Goal: Information Seeking & Learning: Learn about a topic

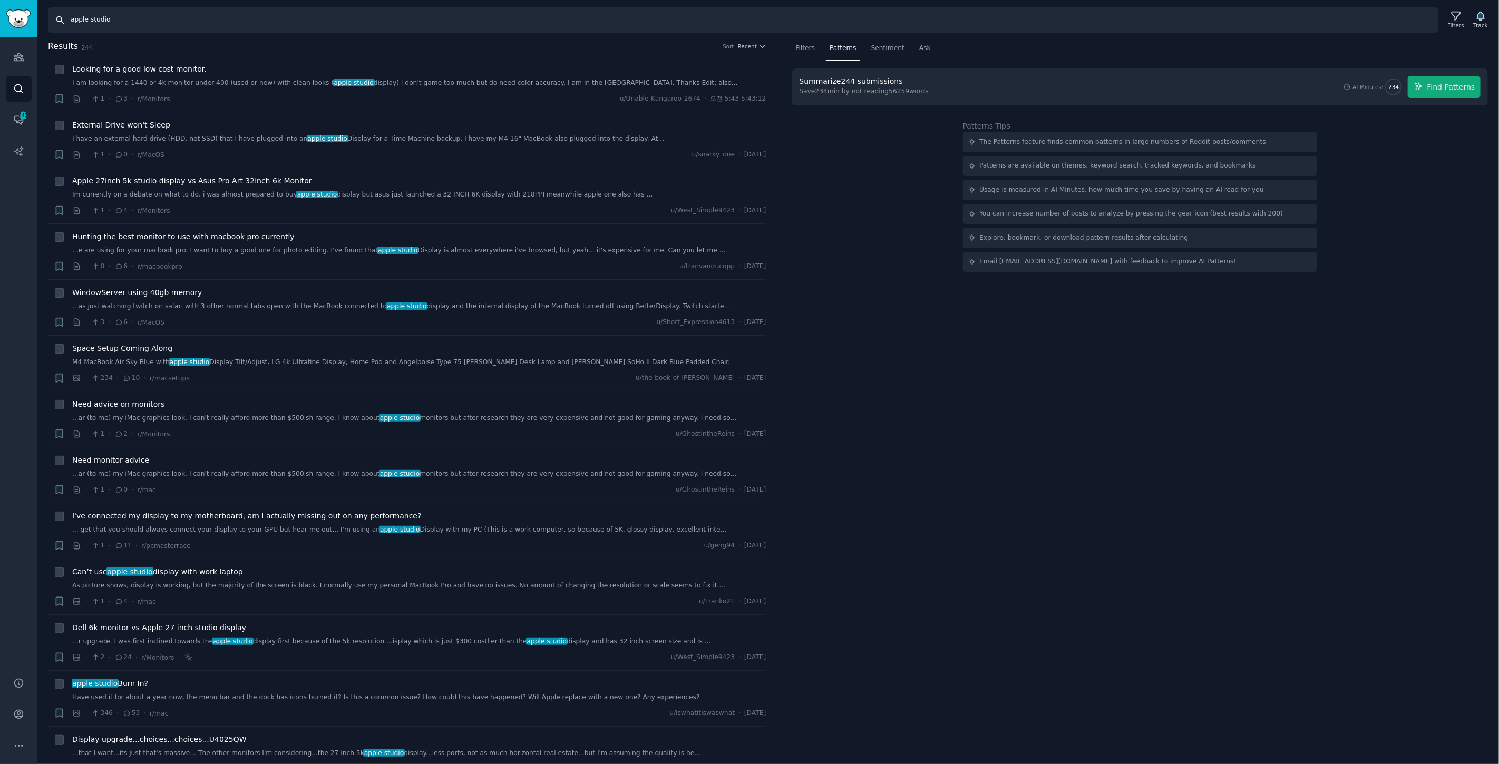
drag, startPoint x: 189, startPoint y: 22, endPoint x: 0, endPoint y: 20, distance: 188.8
click at [0, 20] on div "Audiences Audiences Search Conversations 443 AI Reports Help Account More Searc…" at bounding box center [749, 382] width 1499 height 764
type input "소"
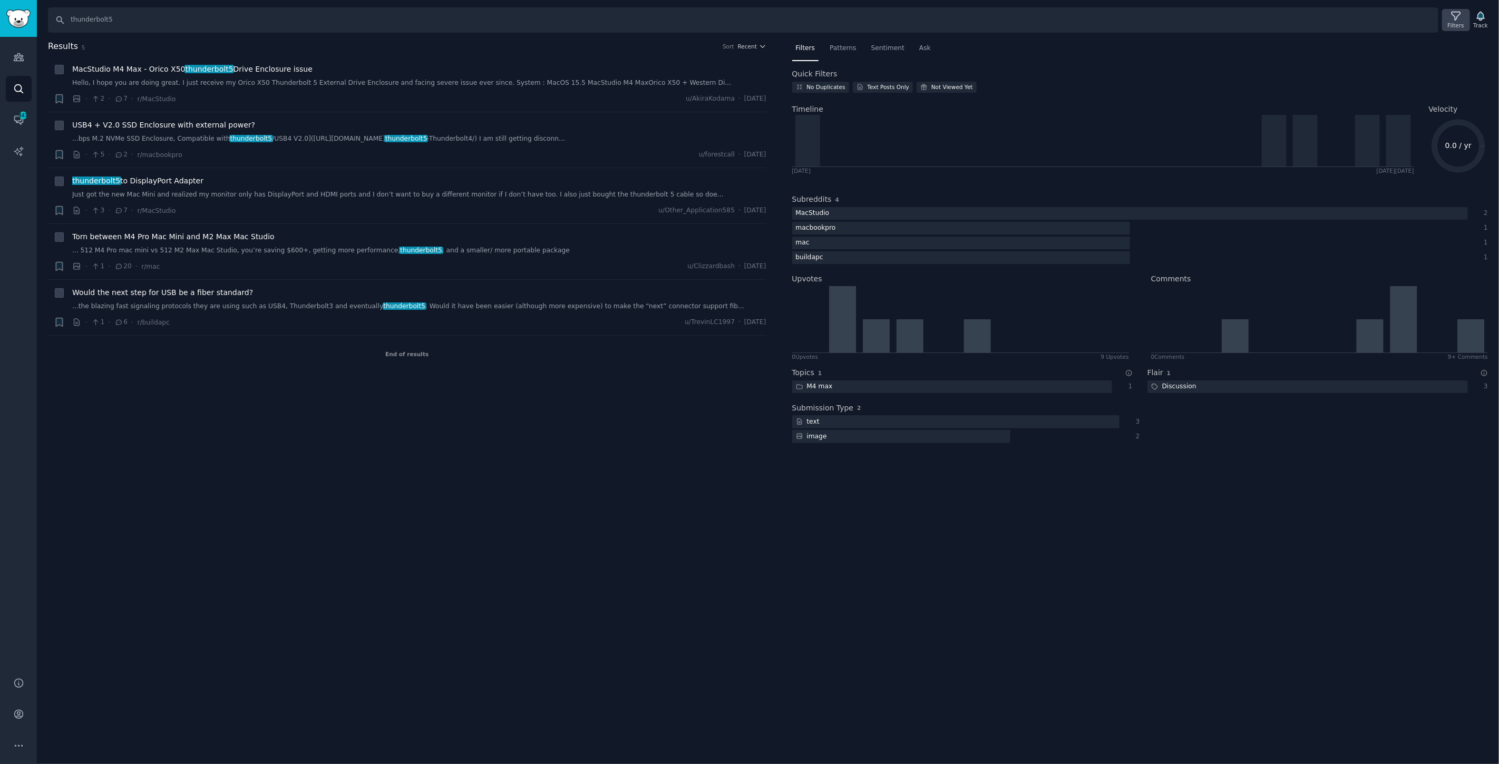
click at [1454, 14] on div "Filters" at bounding box center [1455, 20] width 27 height 22
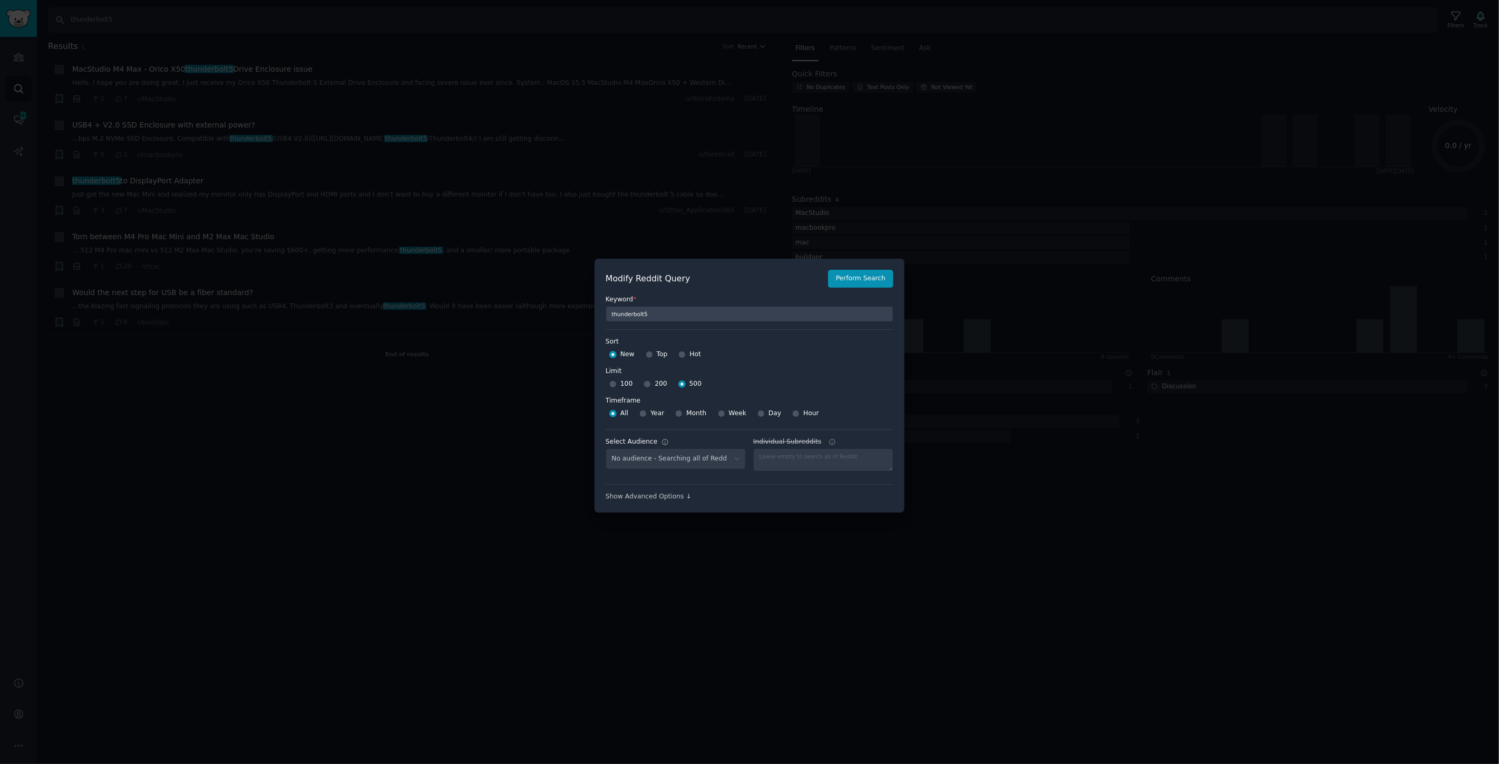
click at [840, 219] on div at bounding box center [749, 382] width 1499 height 764
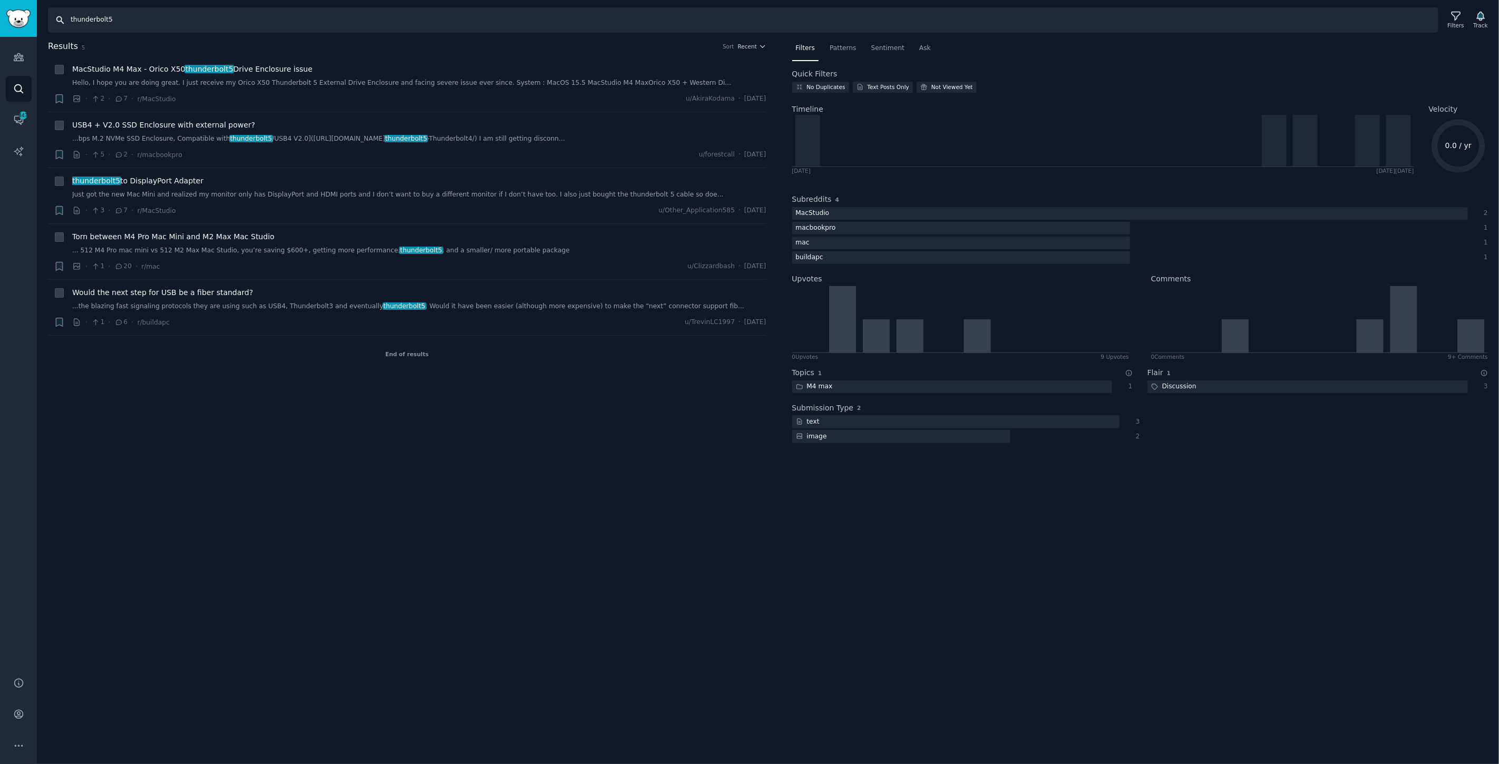
click at [222, 18] on input "thunderbolt5" at bounding box center [743, 19] width 1391 height 25
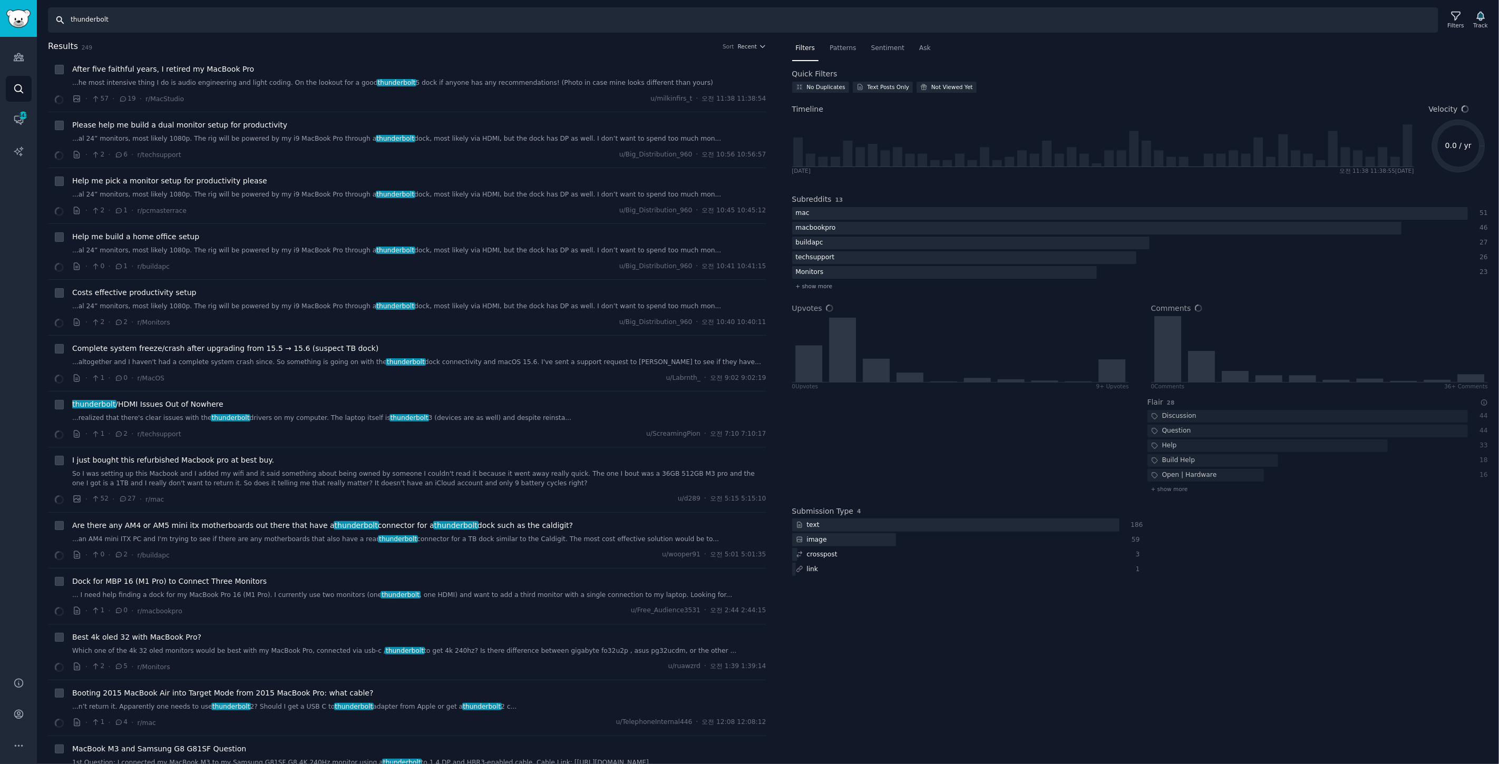
click at [178, 17] on input "thunderbolt" at bounding box center [743, 19] width 1391 height 25
type input "thunderbolt 5"
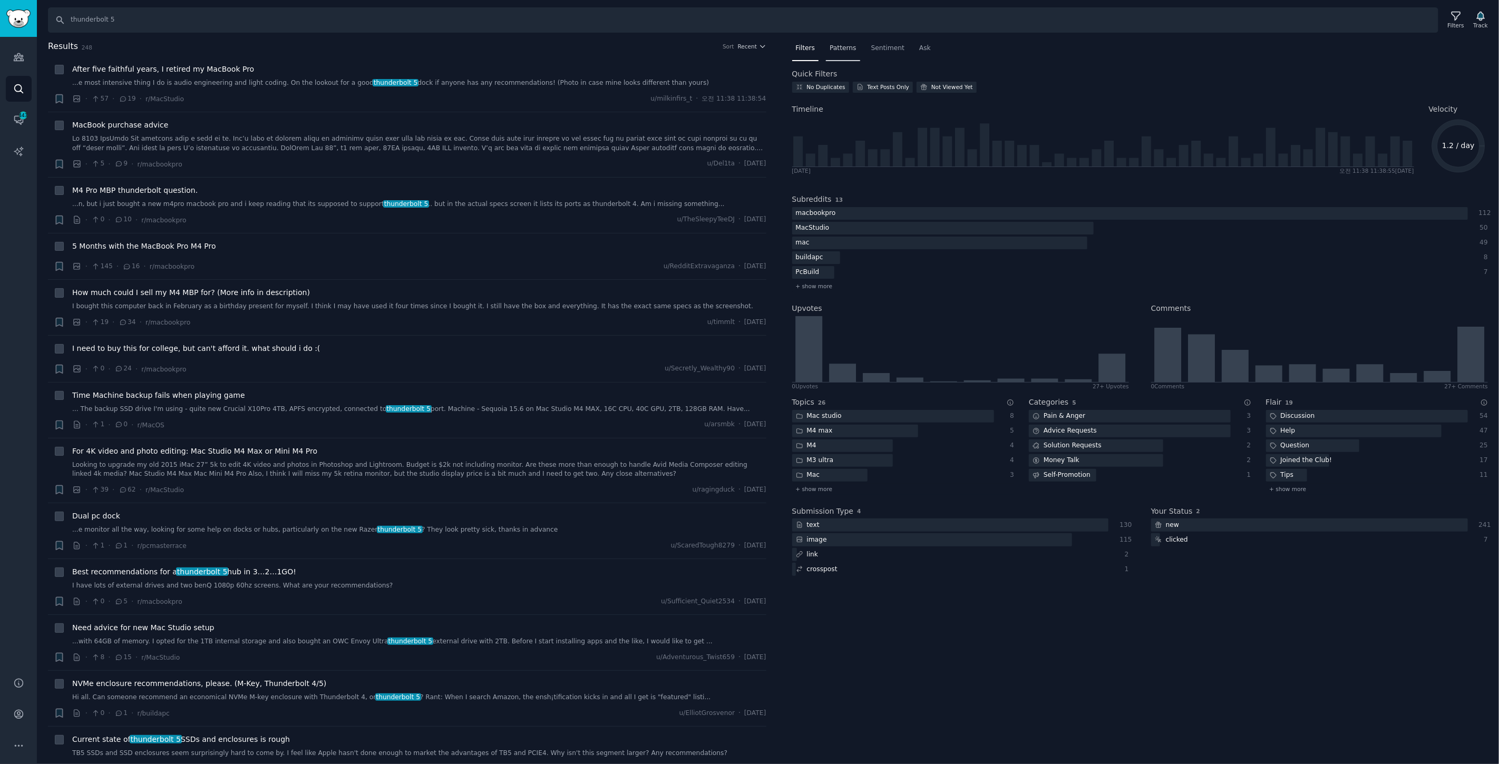
click at [831, 47] on span "Patterns" at bounding box center [843, 48] width 26 height 9
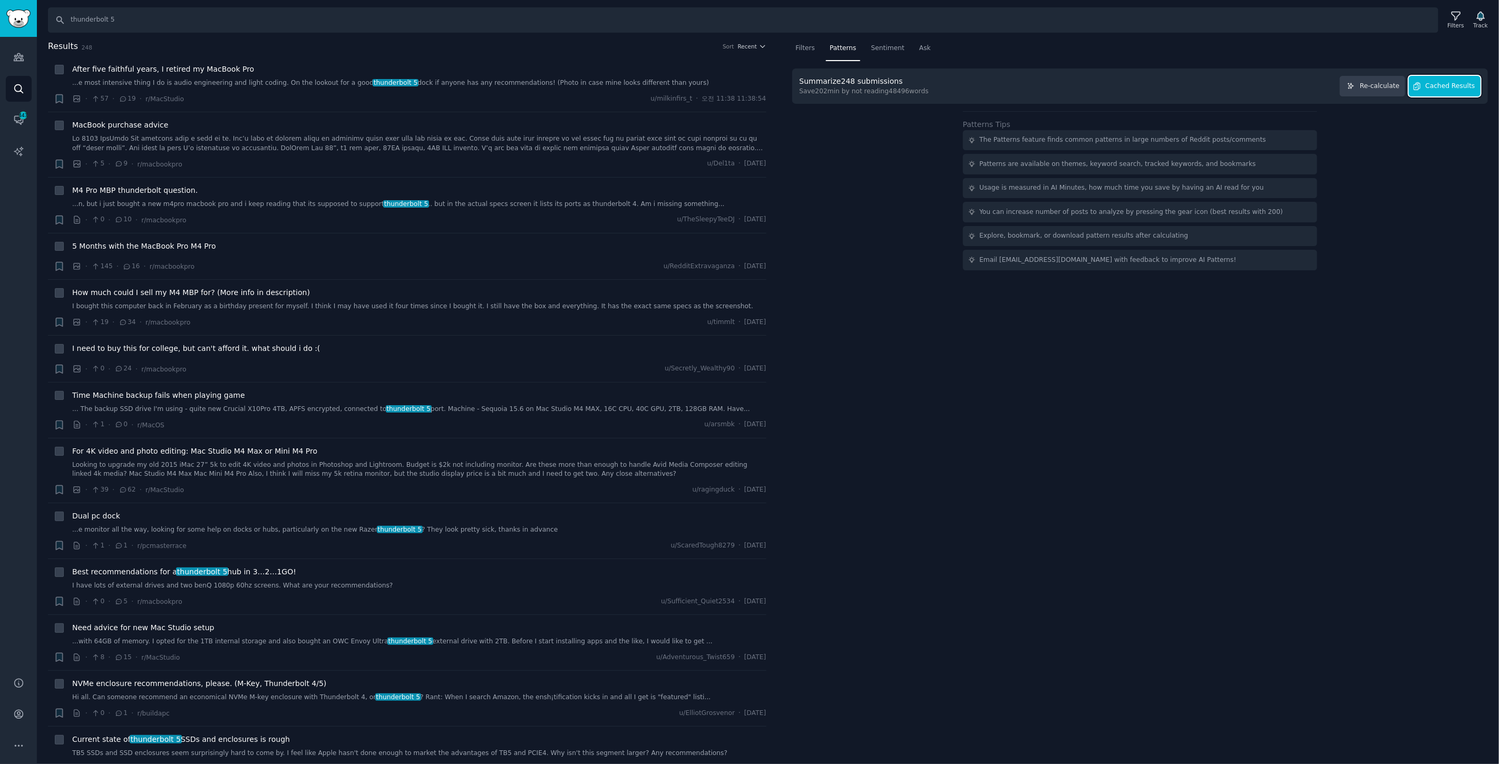
click at [1431, 85] on span "Cached Results" at bounding box center [1451, 86] width 50 height 9
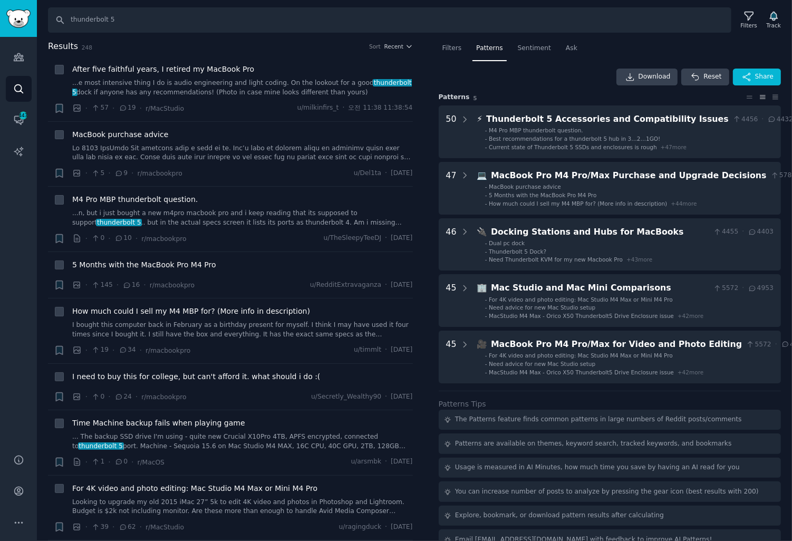
click at [788, 540] on div "Filters Patterns Sentiment Ask Download Reset Share Pattern s 5 50 ⚡ Thunderbol…" at bounding box center [610, 290] width 365 height 501
